Goal: Check status: Check status

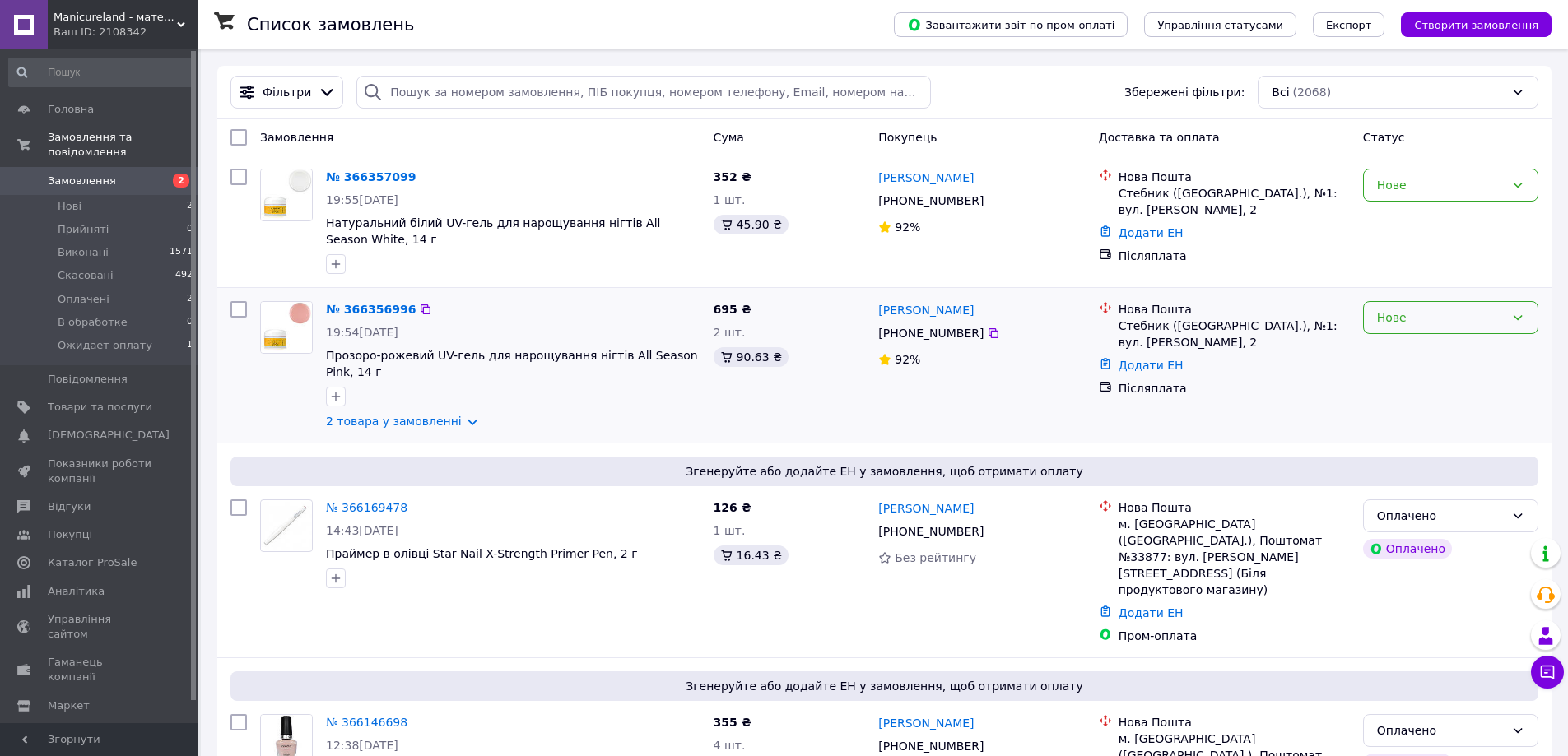
click at [1460, 317] on div "Нове" at bounding box center [1440, 317] width 128 height 18
click at [1447, 357] on li "Прийнято" at bounding box center [1450, 354] width 174 height 30
click at [385, 309] on link "№ 366356996" at bounding box center [371, 309] width 90 height 13
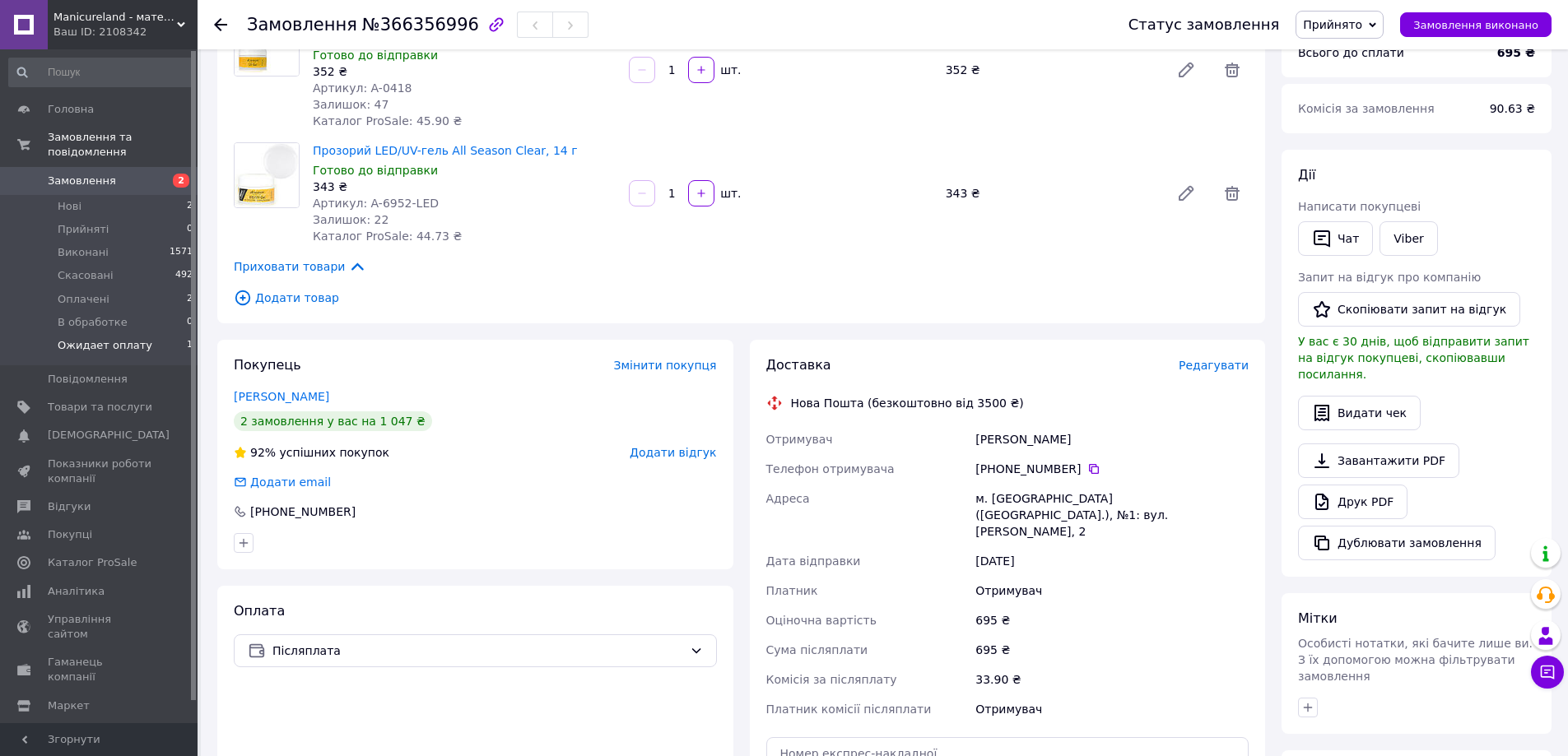
scroll to position [82, 0]
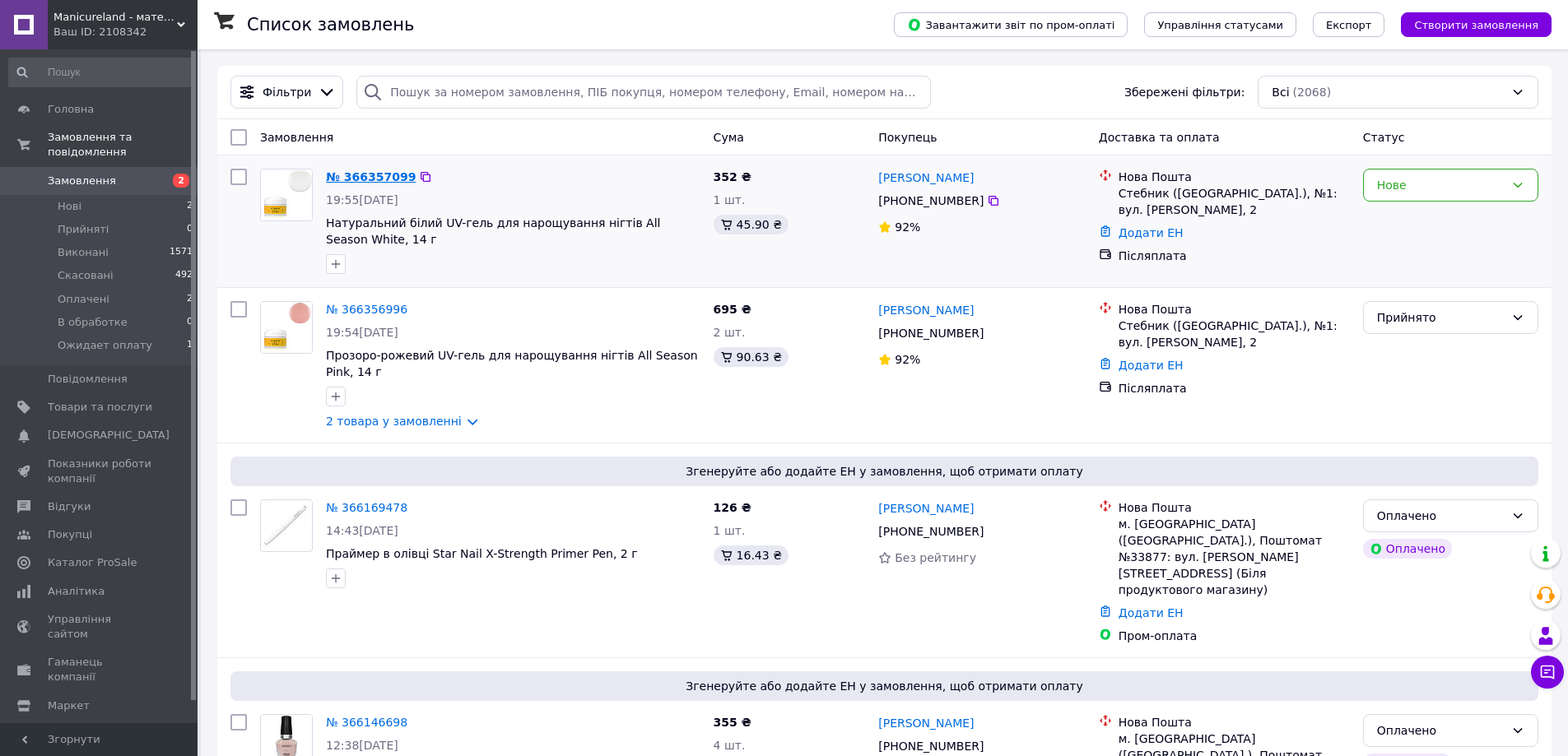
click at [370, 178] on link "№ 366357099" at bounding box center [371, 177] width 90 height 13
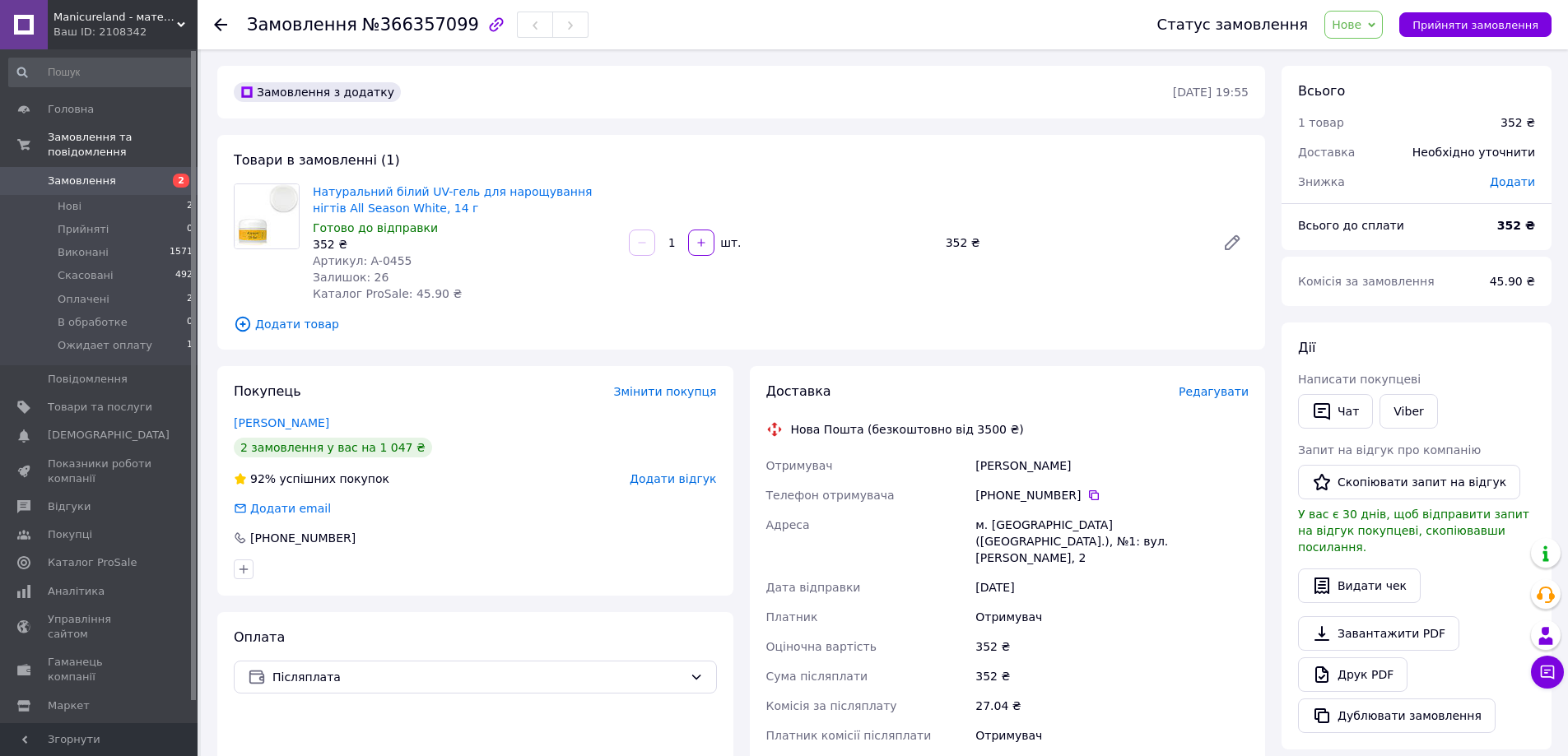
click at [109, 174] on span "Замовлення" at bounding box center [101, 181] width 105 height 15
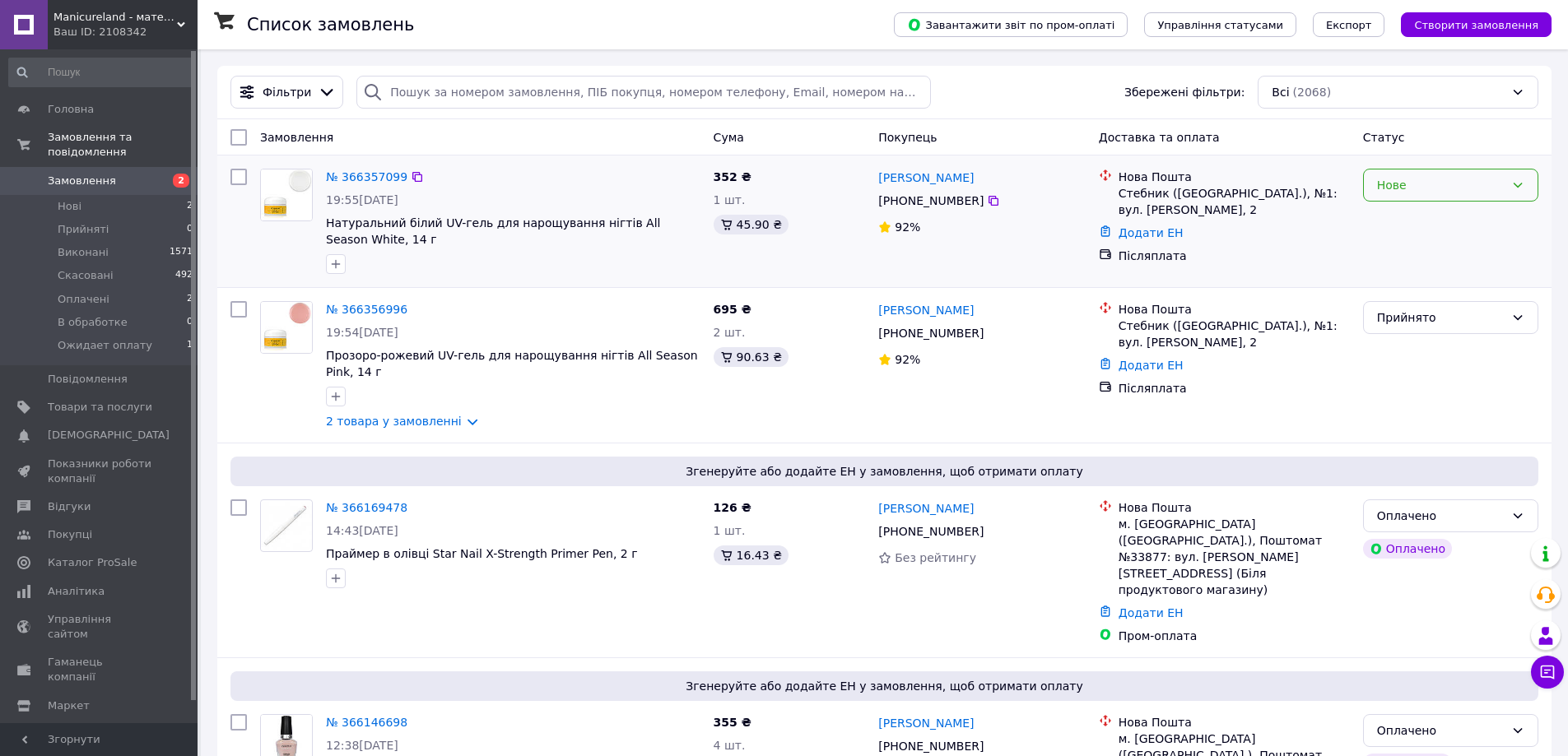
click at [1422, 193] on div "Нове" at bounding box center [1440, 184] width 128 height 18
click at [1413, 217] on li "Прийнято" at bounding box center [1450, 221] width 174 height 30
